Goal: Find specific page/section: Find specific page/section

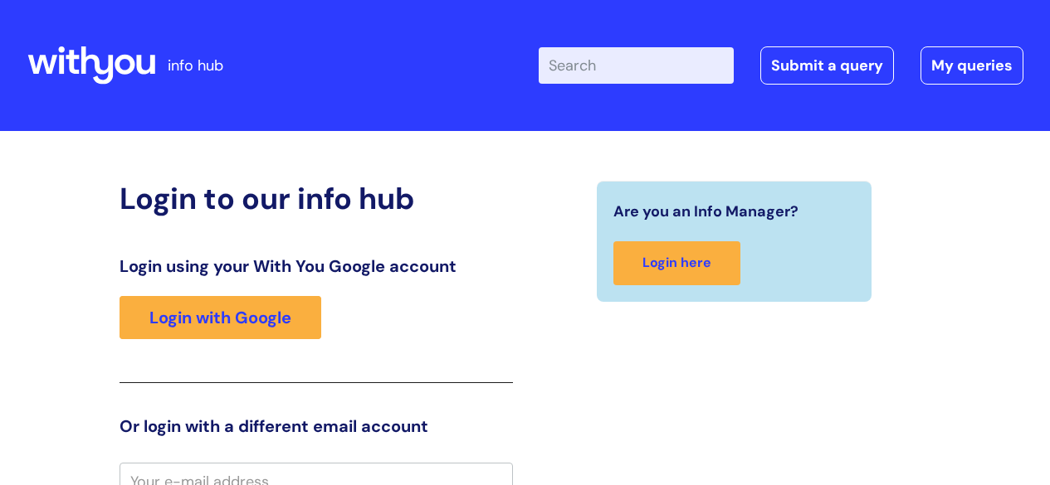
scroll to position [15, 0]
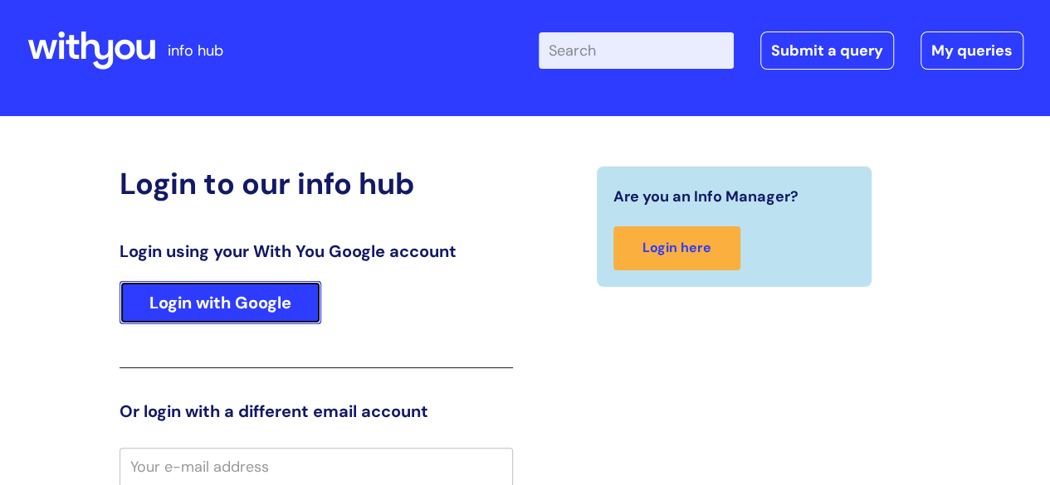
click at [261, 295] on link "Login with Google" at bounding box center [220, 302] width 202 height 43
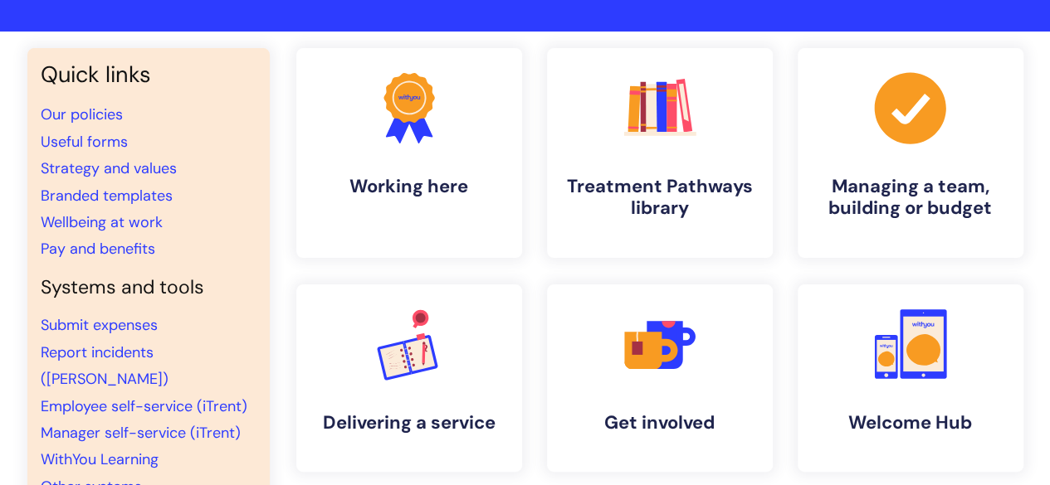
scroll to position [66, 0]
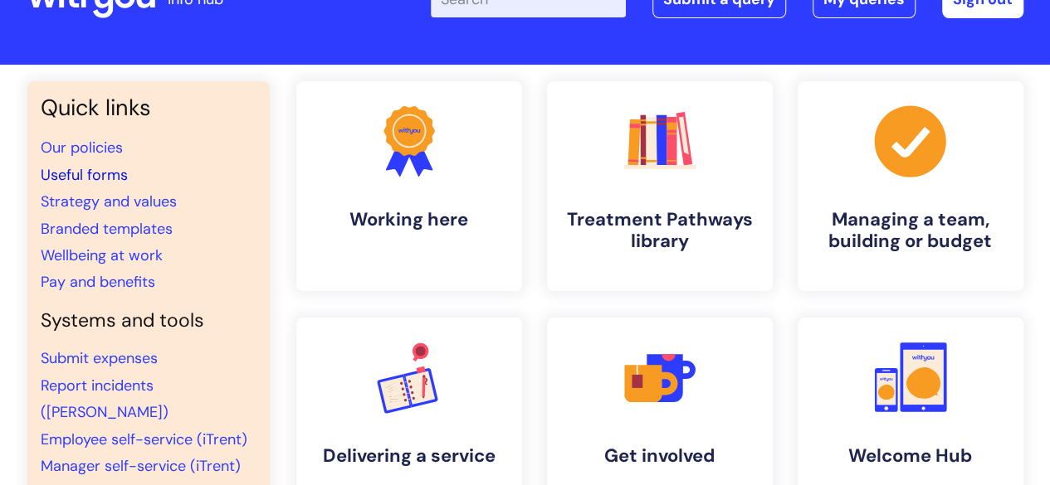
click at [119, 170] on link "Useful forms" at bounding box center [84, 175] width 87 height 20
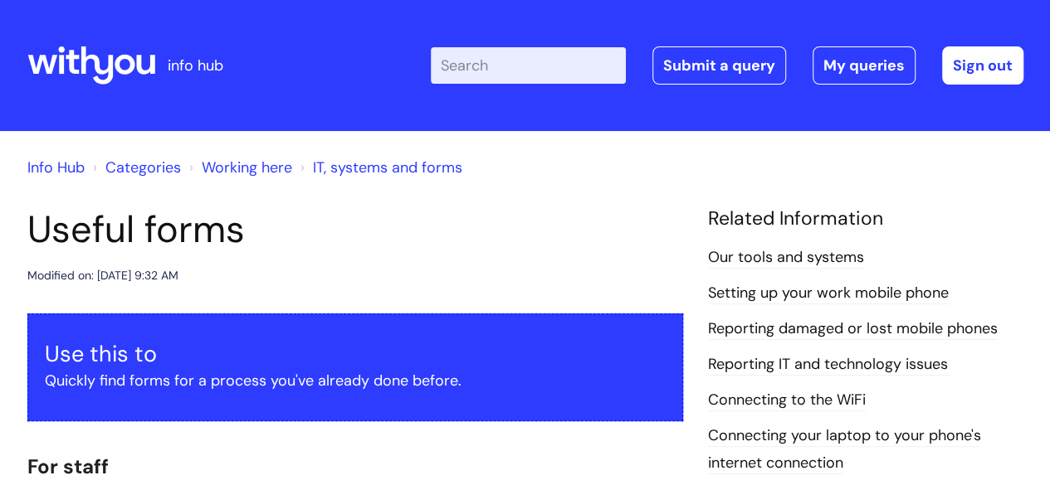
click at [285, 286] on div "Modified on: Mon, 9 Jun, 2025 at 9:32 AM" at bounding box center [354, 276] width 655 height 21
